Goal: Task Accomplishment & Management: Use online tool/utility

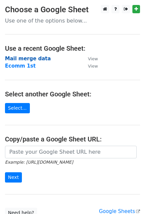
click at [26, 61] on strong "Mail merge data" at bounding box center [28, 59] width 46 height 6
